Goal: Use online tool/utility: Use online tool/utility

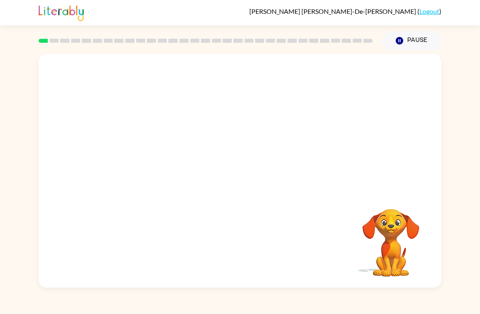
click at [408, 159] on video "Your browser must support playing .mp4 files to use Literably. Please try using…" at bounding box center [240, 123] width 403 height 138
click at [143, 159] on video "Your browser must support playing .mp4 files to use Literably. Please try using…" at bounding box center [240, 123] width 403 height 138
click at [347, 74] on video "Your browser must support playing .mp4 files to use Literably. Please try using…" at bounding box center [240, 123] width 403 height 138
click at [345, 80] on video "Your browser must support playing .mp4 files to use Literably. Please try using…" at bounding box center [240, 123] width 403 height 138
click at [346, 75] on video "Your browser must support playing .mp4 files to use Literably. Please try using…" at bounding box center [240, 123] width 403 height 138
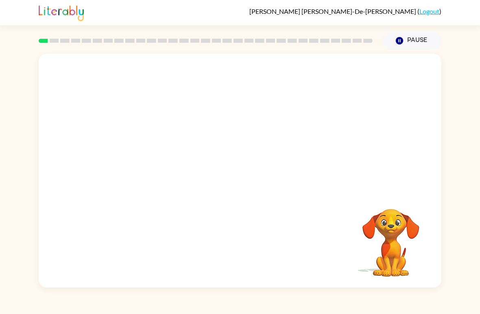
click at [341, 74] on video "Your browser must support playing .mp4 files to use Literably. Please try using…" at bounding box center [240, 123] width 403 height 138
click at [247, 172] on icon "button" at bounding box center [240, 175] width 14 height 14
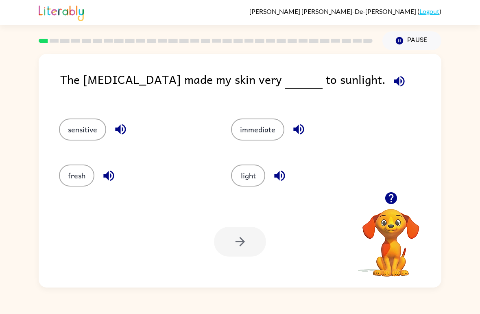
click at [394, 84] on icon "button" at bounding box center [399, 81] width 11 height 11
click at [81, 167] on button "fresh" at bounding box center [76, 175] width 35 height 22
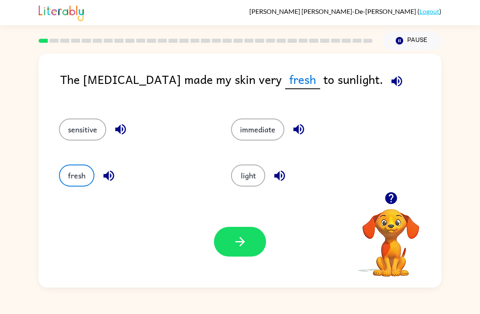
click at [75, 130] on button "sensitive" at bounding box center [82, 129] width 47 height 22
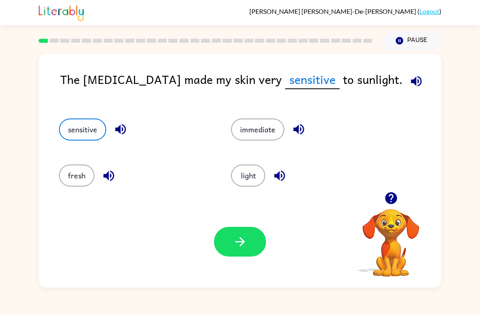
click at [409, 83] on icon "button" at bounding box center [416, 81] width 14 height 14
click at [220, 222] on div "Your browser must support playing .mp4 files to use Literably. Please try using…" at bounding box center [240, 242] width 403 height 92
click at [256, 238] on button "button" at bounding box center [240, 242] width 52 height 30
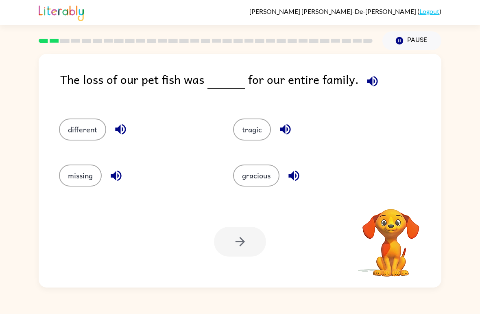
click at [371, 82] on icon "button" at bounding box center [372, 81] width 14 height 14
click at [368, 82] on icon "button" at bounding box center [372, 81] width 14 height 14
click at [367, 85] on icon "button" at bounding box center [372, 81] width 11 height 11
click at [372, 83] on icon "button" at bounding box center [372, 81] width 14 height 14
click at [258, 129] on button "tragic" at bounding box center [252, 129] width 38 height 22
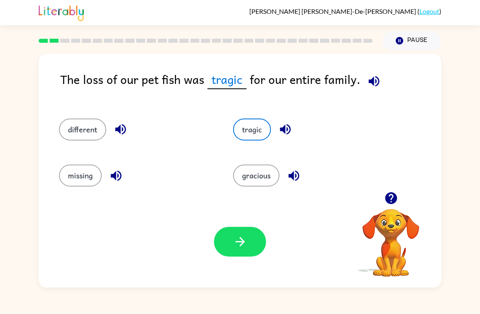
click at [375, 77] on icon "button" at bounding box center [374, 81] width 14 height 14
click at [393, 195] on icon "button" at bounding box center [391, 198] width 12 height 12
click at [89, 175] on button "missing" at bounding box center [80, 175] width 43 height 22
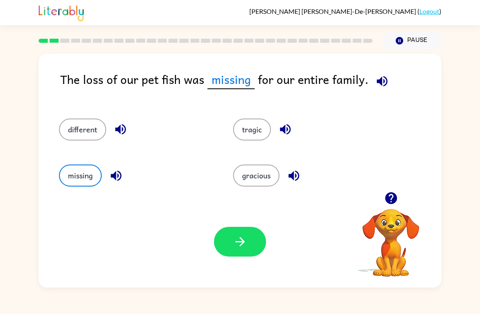
click at [387, 78] on button "button" at bounding box center [382, 81] width 21 height 21
click at [235, 229] on button "button" at bounding box center [240, 242] width 52 height 30
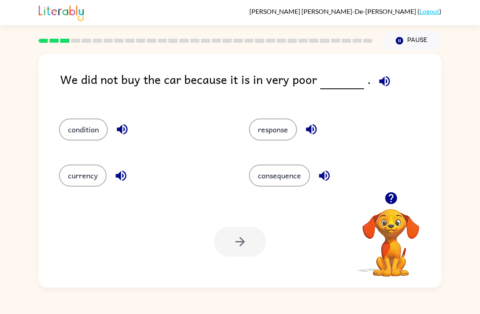
click at [379, 80] on icon "button" at bounding box center [384, 81] width 11 height 11
click at [381, 80] on icon "button" at bounding box center [384, 81] width 11 height 11
click at [380, 83] on icon "button" at bounding box center [384, 81] width 14 height 14
click at [379, 81] on icon "button" at bounding box center [384, 81] width 11 height 11
click at [86, 135] on button "condition" at bounding box center [83, 129] width 49 height 22
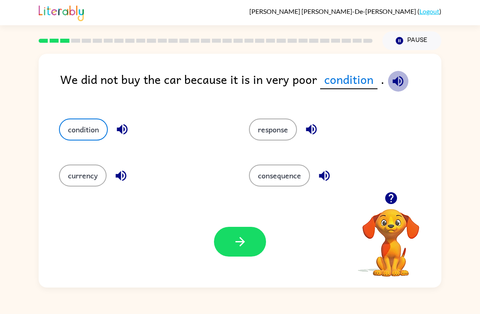
click at [399, 83] on icon "button" at bounding box center [397, 81] width 11 height 11
click at [291, 175] on button "consequence" at bounding box center [279, 175] width 61 height 22
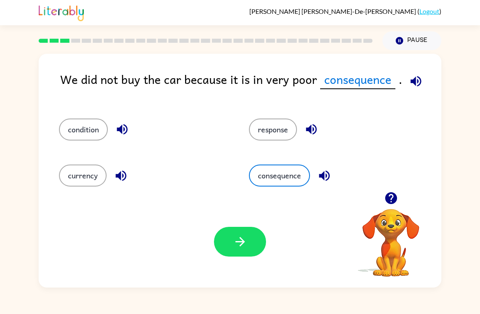
click at [85, 186] on button "currency" at bounding box center [83, 175] width 48 height 22
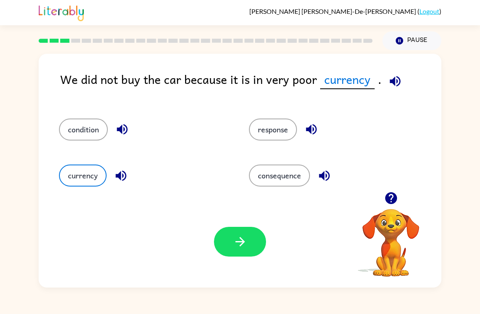
click at [88, 139] on button "condition" at bounding box center [83, 129] width 49 height 22
click at [241, 246] on icon "button" at bounding box center [240, 241] width 14 height 14
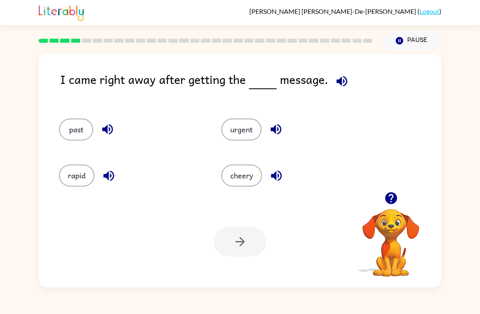
click at [343, 84] on icon "button" at bounding box center [342, 81] width 14 height 14
click at [336, 78] on icon "button" at bounding box center [342, 81] width 14 height 14
click at [336, 86] on icon "button" at bounding box center [342, 81] width 14 height 14
click at [346, 84] on icon "button" at bounding box center [342, 81] width 14 height 14
click at [247, 129] on button "urgent" at bounding box center [241, 129] width 40 height 22
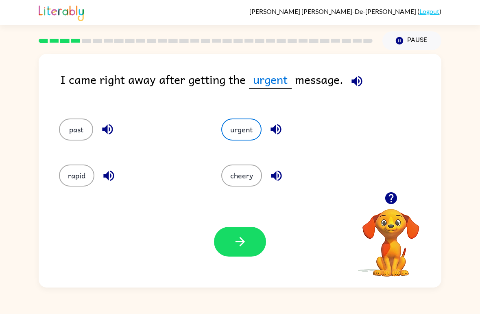
click at [81, 137] on button "past" at bounding box center [76, 129] width 34 height 22
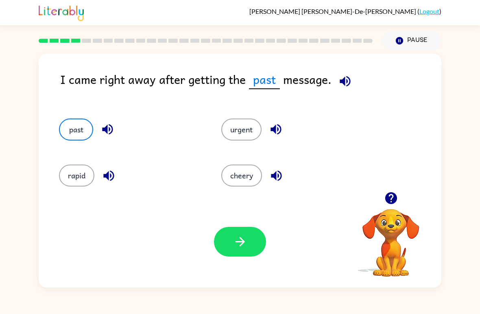
click at [82, 185] on button "rapid" at bounding box center [76, 175] width 35 height 22
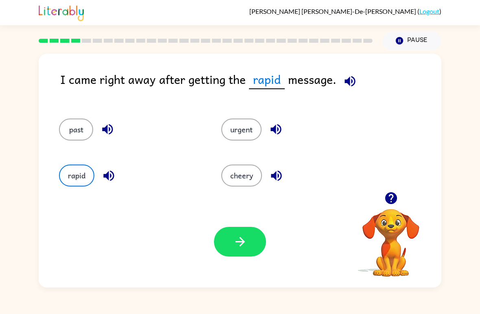
click at [95, 119] on div "past" at bounding box center [131, 129] width 144 height 22
click at [73, 134] on button "past" at bounding box center [76, 129] width 34 height 22
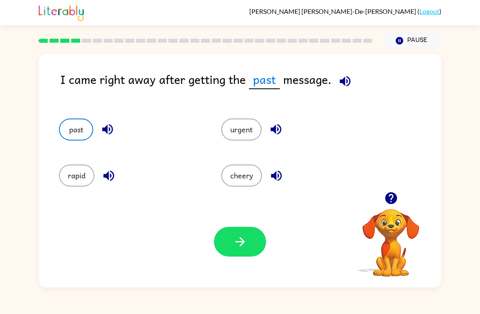
click at [245, 244] on icon "button" at bounding box center [240, 241] width 14 height 14
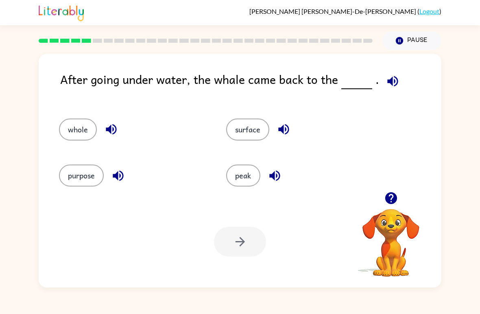
click at [246, 127] on button "surface" at bounding box center [247, 129] width 43 height 22
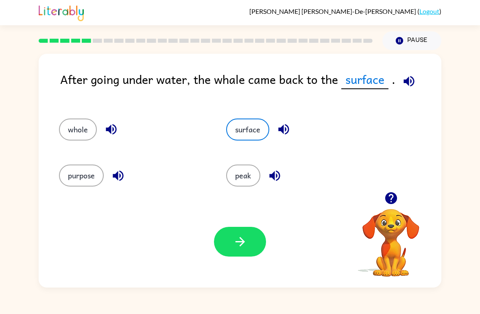
click at [244, 233] on button "button" at bounding box center [240, 242] width 52 height 30
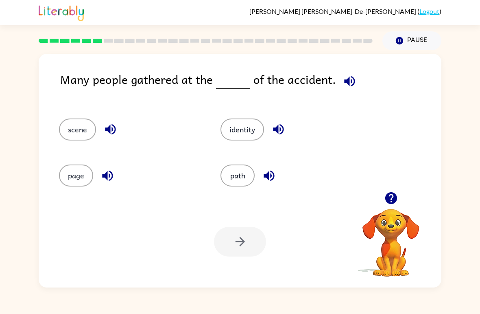
click at [349, 87] on icon "button" at bounding box center [349, 81] width 14 height 14
click at [248, 135] on button "identity" at bounding box center [242, 129] width 44 height 22
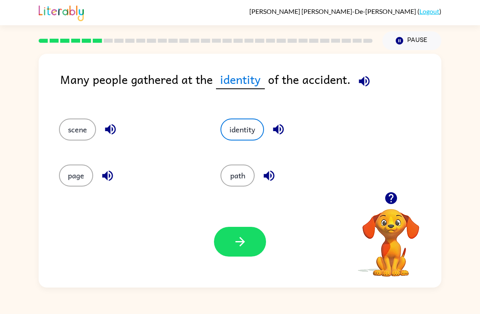
click at [242, 182] on button "path" at bounding box center [237, 175] width 34 height 22
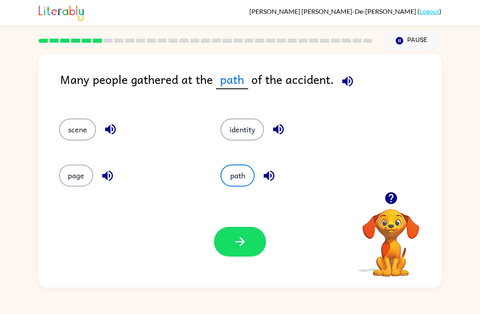
click at [237, 127] on button "identity" at bounding box center [242, 129] width 44 height 22
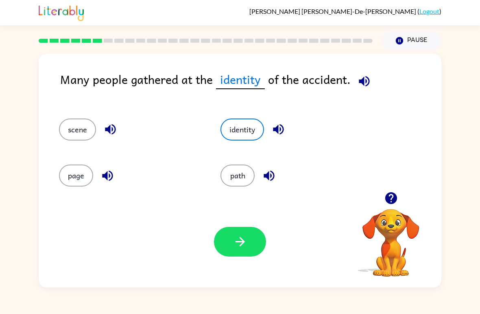
click at [241, 174] on button "path" at bounding box center [237, 175] width 34 height 22
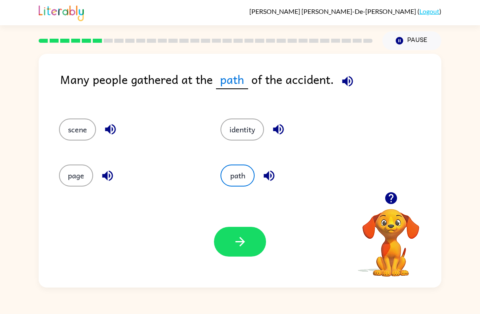
click at [235, 228] on button "button" at bounding box center [240, 242] width 52 height 30
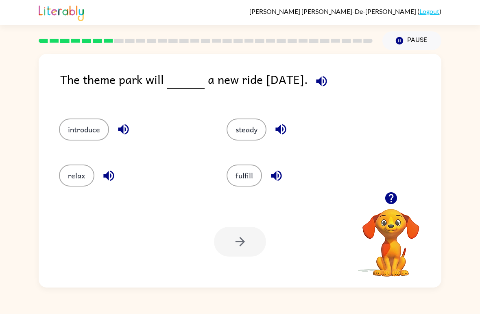
click at [388, 194] on icon "button" at bounding box center [391, 198] width 12 height 12
click at [252, 133] on button "steady" at bounding box center [247, 129] width 40 height 22
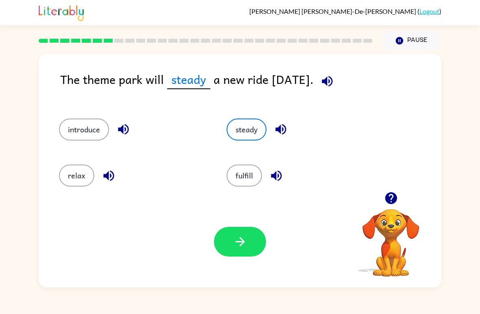
click at [332, 82] on icon "button" at bounding box center [327, 81] width 11 height 11
click at [101, 133] on button "introduce" at bounding box center [84, 129] width 50 height 22
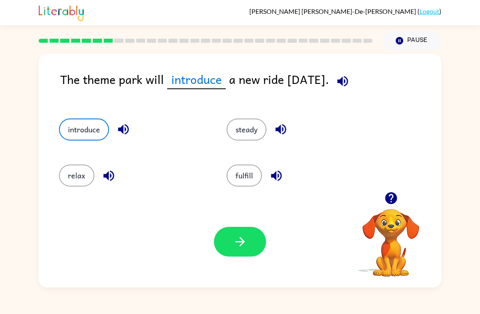
click at [81, 185] on button "relax" at bounding box center [76, 175] width 35 height 22
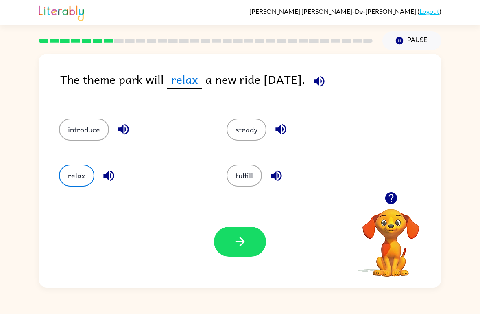
click at [324, 81] on icon "button" at bounding box center [319, 81] width 11 height 11
click at [247, 167] on button "fulfill" at bounding box center [244, 175] width 35 height 22
click at [249, 129] on button "steady" at bounding box center [247, 129] width 40 height 22
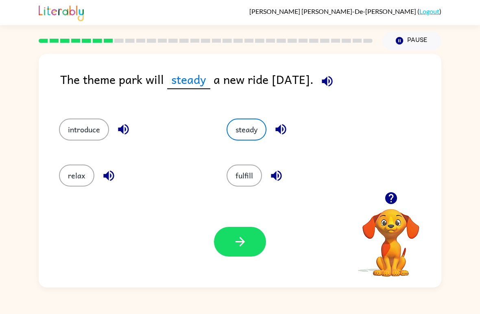
click at [91, 124] on button "introduce" at bounding box center [84, 129] width 50 height 22
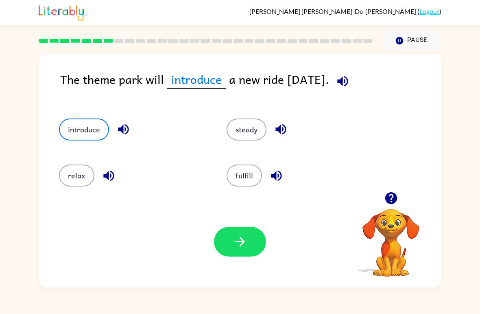
click at [52, 168] on div "relax" at bounding box center [128, 172] width 168 height 46
click at [81, 175] on button "relax" at bounding box center [76, 175] width 35 height 22
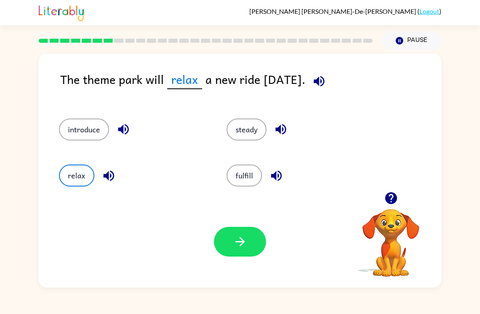
click at [249, 229] on button "button" at bounding box center [240, 242] width 52 height 30
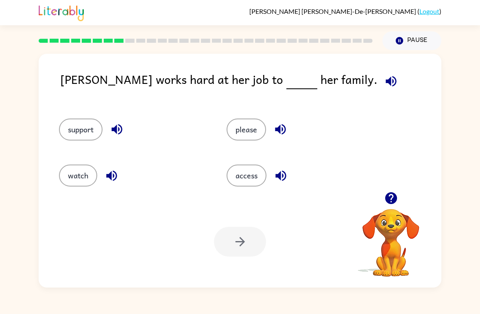
click at [250, 133] on button "please" at bounding box center [246, 129] width 39 height 22
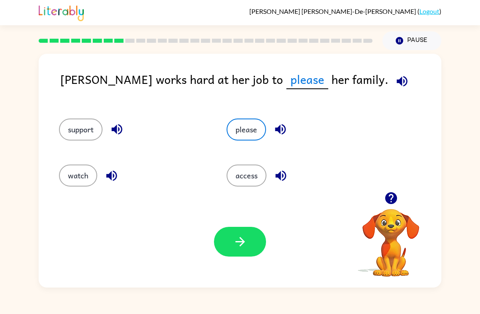
click at [253, 174] on button "access" at bounding box center [247, 175] width 40 height 22
click at [99, 124] on button "support" at bounding box center [81, 129] width 44 height 22
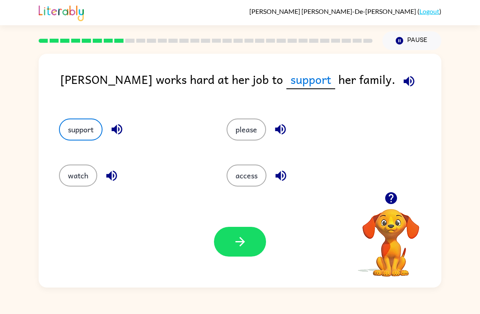
click at [388, 189] on button "button" at bounding box center [391, 197] width 21 height 21
click at [235, 244] on icon "button" at bounding box center [240, 241] width 14 height 14
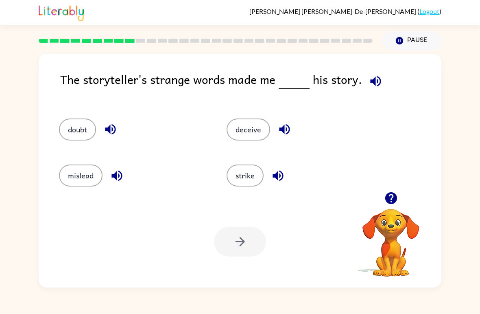
click at [384, 191] on button "button" at bounding box center [391, 197] width 21 height 21
click at [379, 80] on icon "button" at bounding box center [375, 81] width 14 height 14
click at [244, 117] on div "deceive" at bounding box center [295, 126] width 168 height 46
click at [258, 130] on button "deceive" at bounding box center [249, 129] width 44 height 22
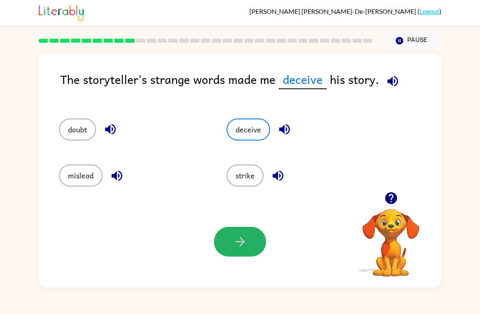
click at [220, 238] on button "button" at bounding box center [240, 242] width 52 height 30
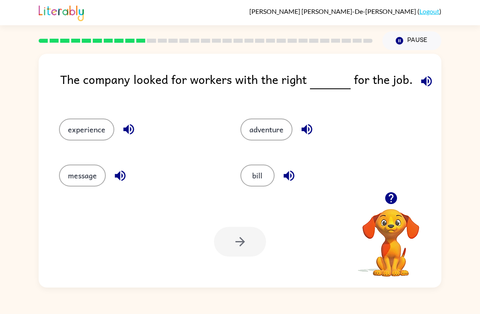
click at [392, 197] on icon "button" at bounding box center [391, 198] width 12 height 12
click at [423, 83] on icon "button" at bounding box center [426, 81] width 14 height 14
click at [264, 129] on button "adventure" at bounding box center [266, 129] width 52 height 22
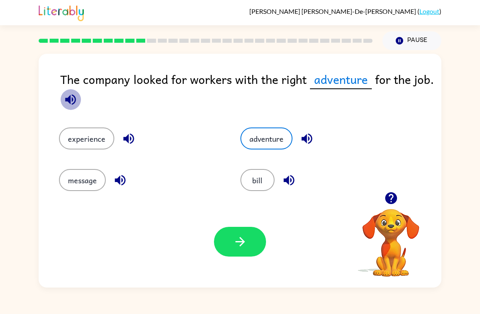
click at [73, 103] on icon "button" at bounding box center [70, 99] width 14 height 14
click at [263, 175] on button "bill" at bounding box center [257, 180] width 34 height 22
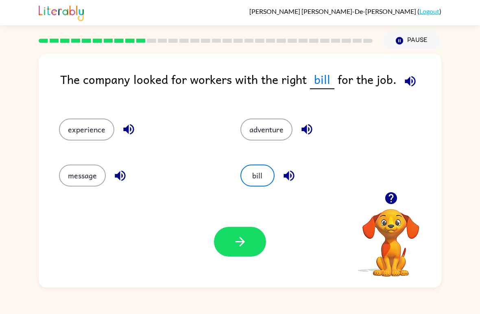
click at [272, 131] on button "adventure" at bounding box center [266, 129] width 52 height 22
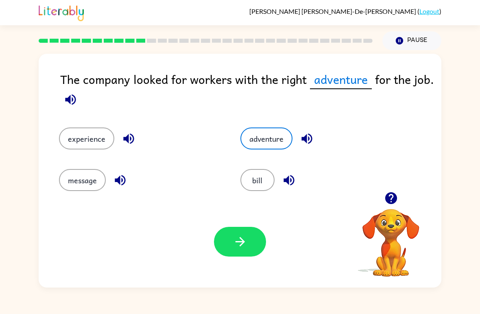
click at [85, 178] on button "message" at bounding box center [82, 180] width 47 height 22
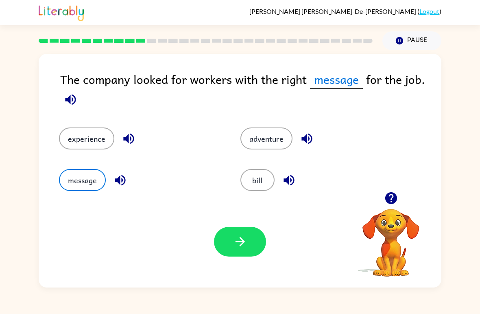
click at [87, 139] on button "experience" at bounding box center [86, 138] width 55 height 22
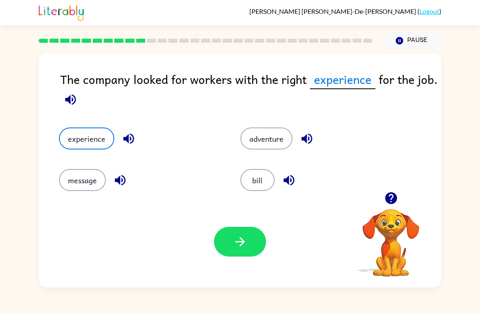
click at [275, 138] on button "adventure" at bounding box center [266, 138] width 52 height 22
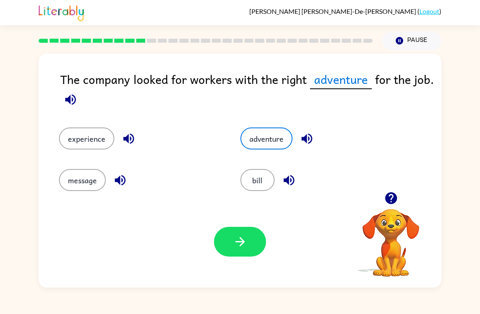
click at [69, 99] on icon "button" at bounding box center [70, 99] width 11 height 11
click at [266, 180] on button "bill" at bounding box center [257, 180] width 34 height 22
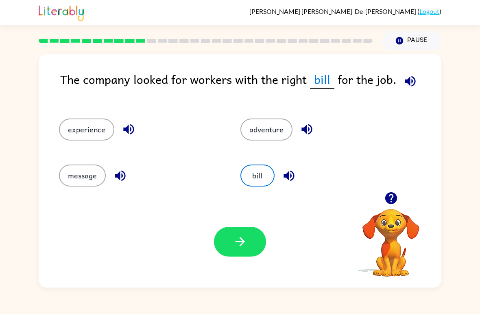
click at [414, 74] on button "button" at bounding box center [410, 81] width 21 height 21
click at [77, 126] on button "experience" at bounding box center [86, 129] width 55 height 22
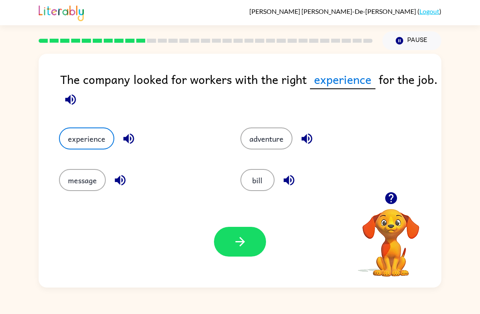
click at [76, 109] on button "button" at bounding box center [70, 99] width 21 height 21
click at [82, 181] on button "message" at bounding box center [82, 180] width 47 height 22
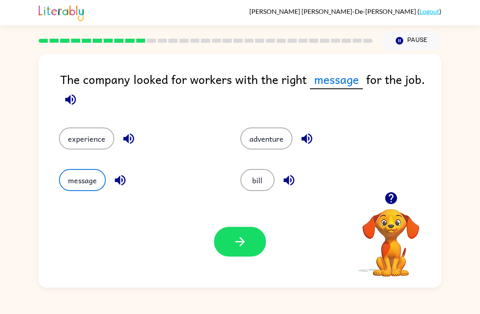
click at [273, 140] on button "adventure" at bounding box center [266, 138] width 52 height 22
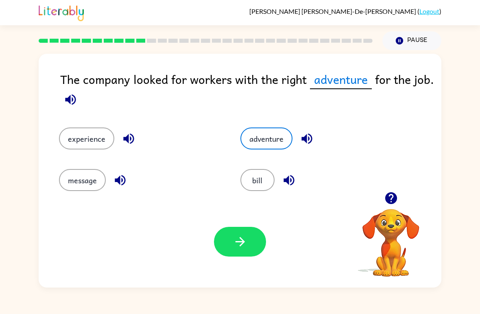
click at [240, 244] on icon "button" at bounding box center [240, 241] width 14 height 14
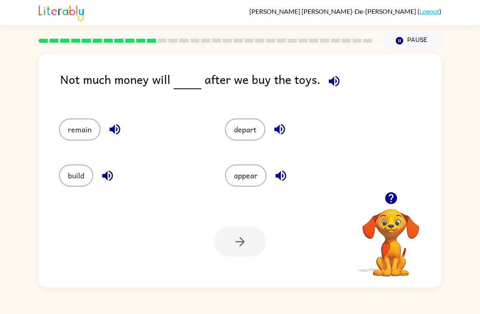
click at [81, 134] on button "remain" at bounding box center [79, 129] width 41 height 22
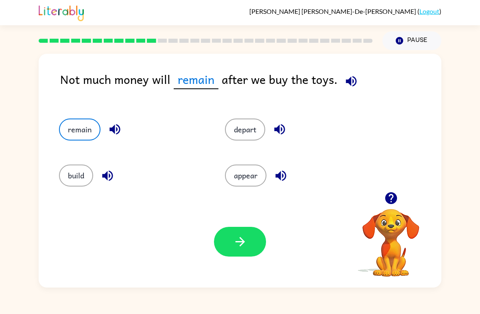
click at [352, 72] on button "button" at bounding box center [351, 81] width 21 height 21
click at [246, 127] on button "depart" at bounding box center [245, 129] width 40 height 22
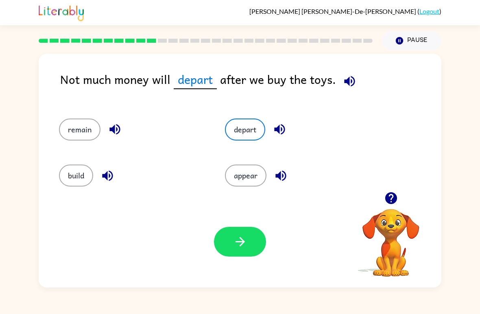
click at [253, 172] on button "appear" at bounding box center [245, 175] width 41 height 22
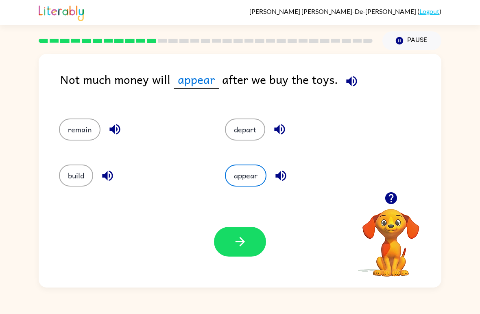
click at [75, 173] on button "build" at bounding box center [76, 175] width 34 height 22
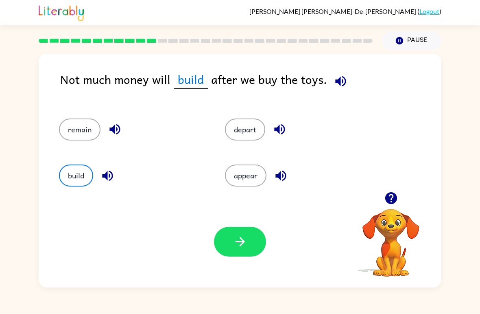
click at [88, 129] on button "remain" at bounding box center [79, 129] width 41 height 22
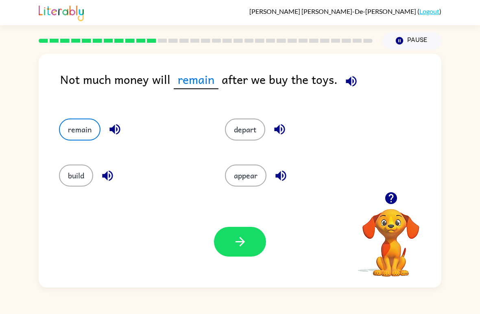
click at [248, 133] on button "depart" at bounding box center [245, 129] width 40 height 22
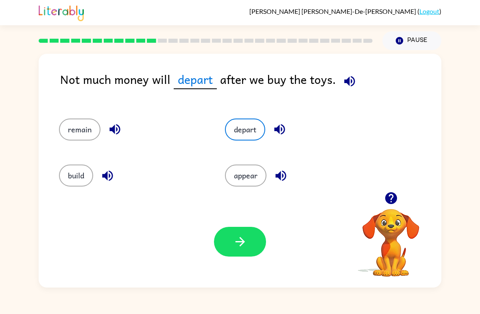
click at [234, 229] on button "button" at bounding box center [240, 242] width 52 height 30
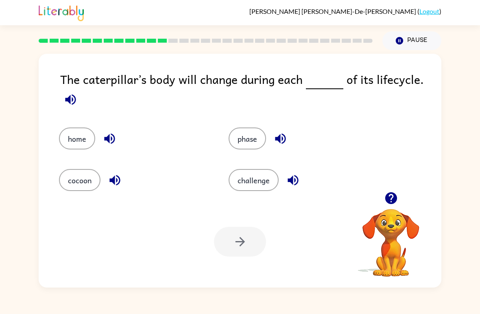
click at [392, 192] on icon "button" at bounding box center [391, 198] width 14 height 14
click at [71, 144] on button "home" at bounding box center [77, 138] width 36 height 22
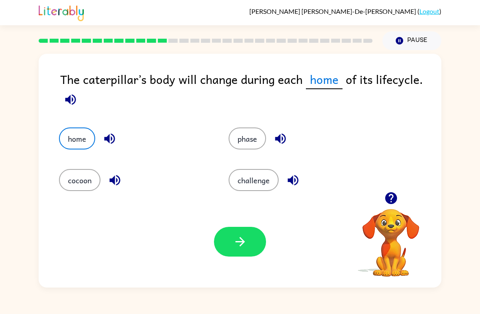
click at [74, 98] on icon "button" at bounding box center [70, 99] width 14 height 14
click at [73, 101] on icon "button" at bounding box center [70, 99] width 11 height 11
click at [75, 101] on icon "button" at bounding box center [70, 99] width 11 height 11
click at [71, 99] on icon "button" at bounding box center [70, 99] width 14 height 14
click at [75, 100] on icon "button" at bounding box center [70, 99] width 11 height 11
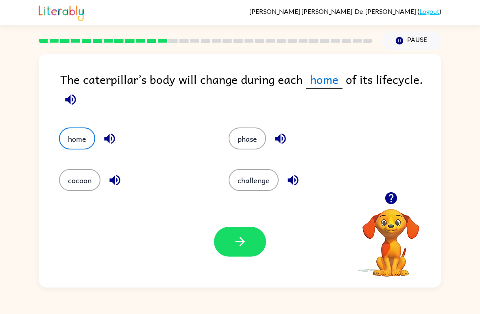
click at [76, 96] on icon "button" at bounding box center [70, 99] width 14 height 14
click at [72, 98] on icon "button" at bounding box center [70, 99] width 14 height 14
click at [71, 98] on icon "button" at bounding box center [70, 99] width 14 height 14
click at [83, 180] on button "cocoon" at bounding box center [79, 180] width 41 height 22
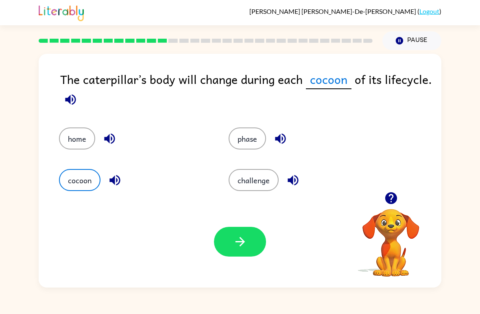
click at [226, 248] on button "button" at bounding box center [240, 242] width 52 height 30
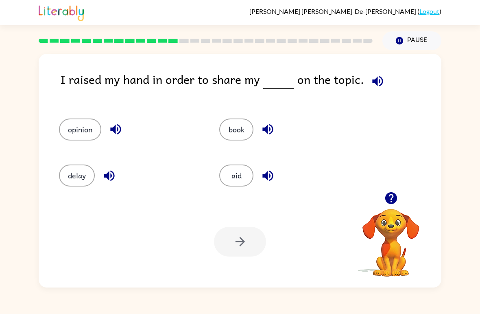
click at [390, 199] on icon "button" at bounding box center [391, 198] width 12 height 12
click at [376, 80] on icon "button" at bounding box center [377, 81] width 14 height 14
click at [71, 130] on button "opinion" at bounding box center [80, 129] width 42 height 22
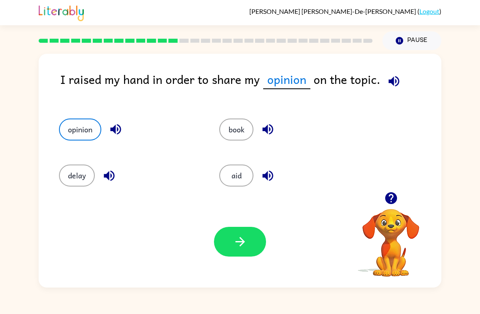
click at [392, 80] on icon "button" at bounding box center [394, 81] width 14 height 14
click at [247, 229] on button "button" at bounding box center [240, 242] width 52 height 30
click at [241, 244] on div at bounding box center [240, 242] width 52 height 30
click at [251, 239] on div at bounding box center [240, 242] width 52 height 30
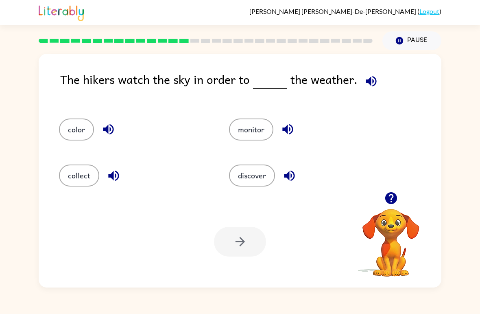
click at [427, 12] on link "Logout" at bounding box center [429, 11] width 20 height 8
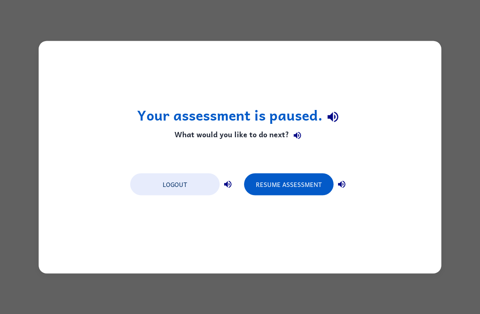
click at [186, 181] on button "Logout" at bounding box center [174, 184] width 89 height 22
